Goal: Information Seeking & Learning: Learn about a topic

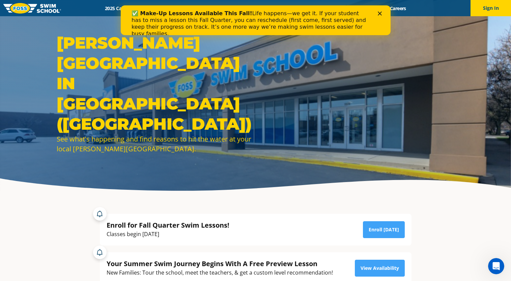
click at [381, 15] on icon "Close" at bounding box center [380, 13] width 4 height 4
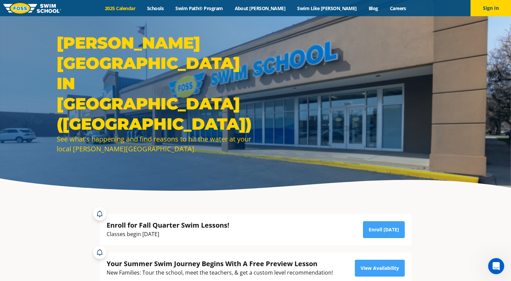
click at [141, 8] on link "2025 Calendar" at bounding box center [120, 8] width 42 height 6
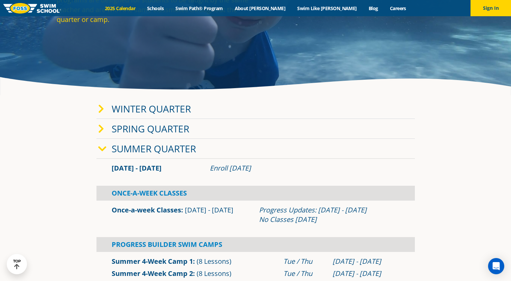
click at [105, 144] on icon at bounding box center [102, 148] width 8 height 9
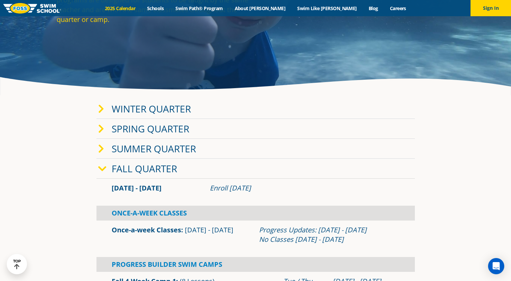
click at [101, 148] on icon at bounding box center [101, 148] width 6 height 9
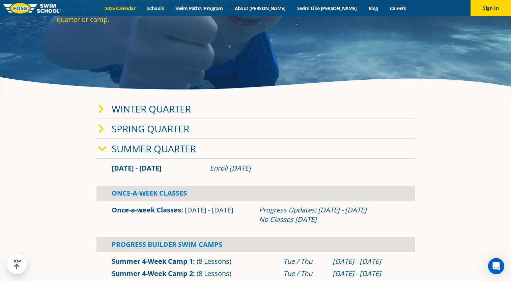
click at [101, 128] on icon at bounding box center [101, 128] width 6 height 9
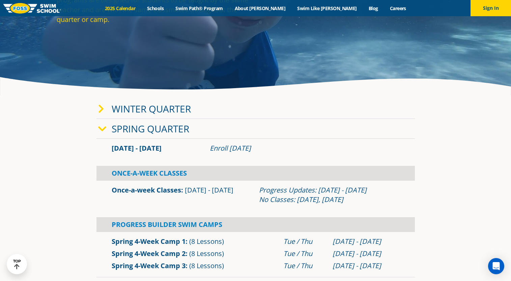
click at [100, 107] on icon at bounding box center [101, 108] width 6 height 9
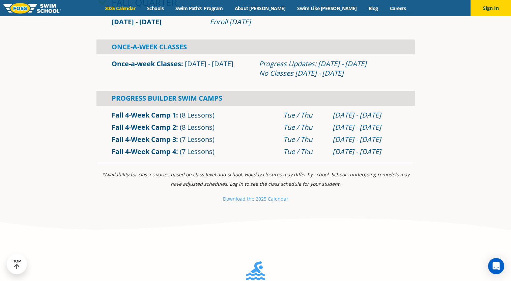
scroll to position [776, 0]
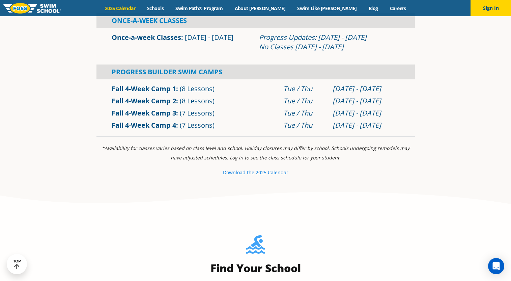
click at [273, 173] on small "e 2025 Calendar" at bounding box center [270, 172] width 37 height 6
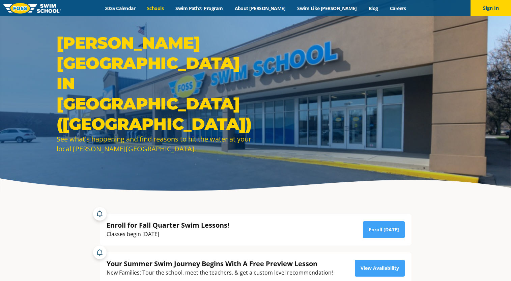
click at [170, 7] on link "Schools" at bounding box center [155, 8] width 28 height 6
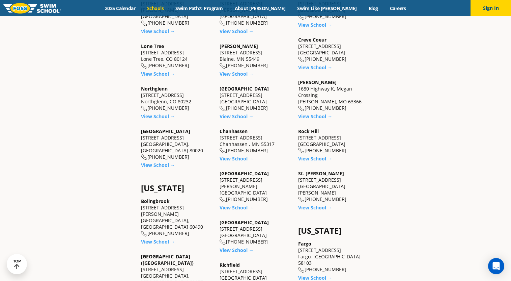
scroll to position [304, 0]
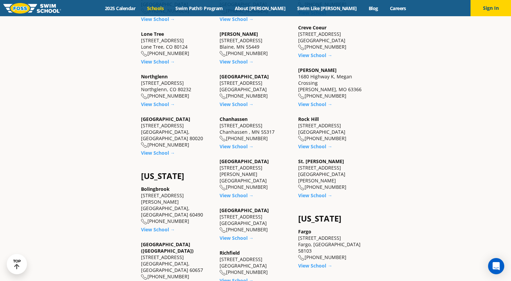
click at [161, 280] on link "View School →" at bounding box center [158, 284] width 34 height 6
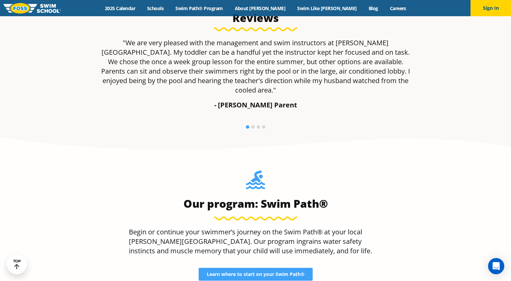
scroll to position [439, 0]
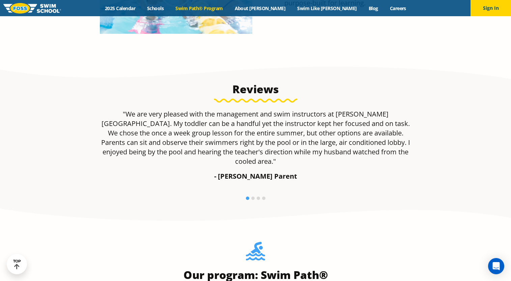
click at [229, 7] on link "Swim Path® Program" at bounding box center [199, 8] width 59 height 6
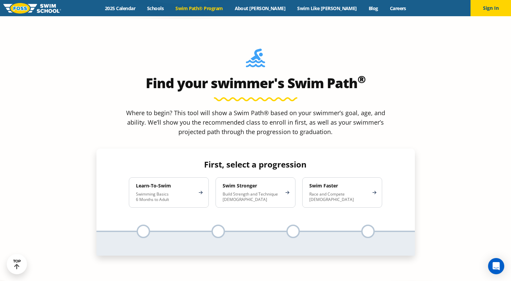
scroll to position [607, 0]
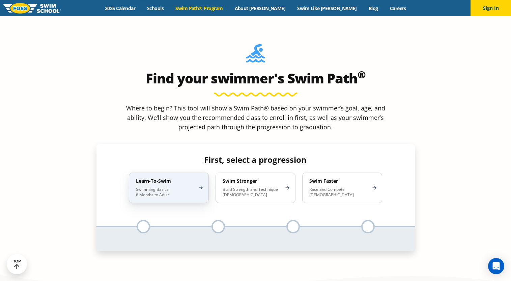
click at [159, 178] on h4 "Learn-To-Swim" at bounding box center [165, 181] width 59 height 6
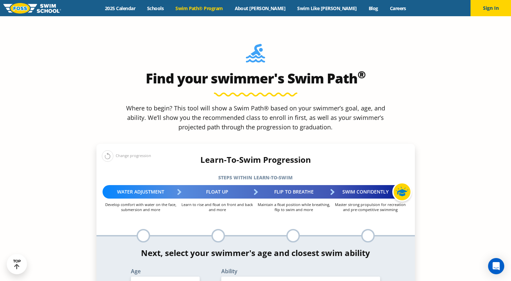
click at [192, 276] on select "Select Age [DEMOGRAPHIC_DATA] months - 1 year 1 year 2 years 3 years 4 years 5 …" at bounding box center [165, 283] width 69 height 14
select select "3-years"
click at [131, 276] on select "Select Age [DEMOGRAPHIC_DATA] months - 1 year 1 year 2 years 3 years 4 years 5 …" at bounding box center [165, 283] width 69 height 14
click at [283, 276] on select "Select Ability First in-water experience When in the water, reliant on a life j…" at bounding box center [300, 283] width 159 height 14
select select "3-years-when-in-the-water-reliant-on-a-life-jacket-or-floatation-device"
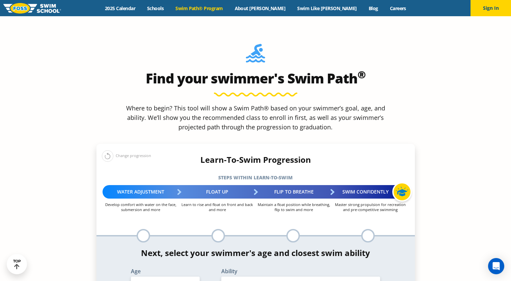
click at [221, 276] on select "Select Ability First in-water experience When in the water, reliant on a life j…" at bounding box center [300, 283] width 159 height 14
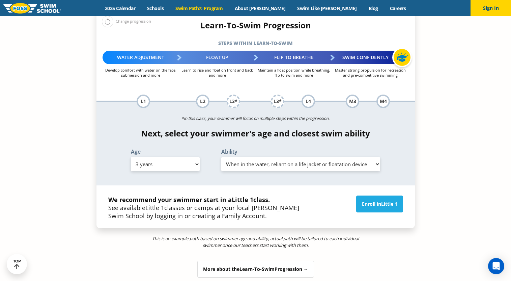
scroll to position [742, 0]
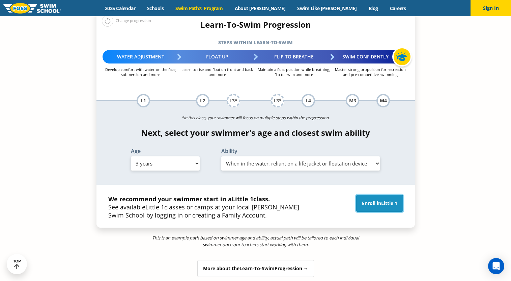
drag, startPoint x: 390, startPoint y: 149, endPoint x: 395, endPoint y: 149, distance: 4.4
click at [390, 200] on span "Little 1" at bounding box center [389, 203] width 16 height 6
